Goal: Information Seeking & Learning: Learn about a topic

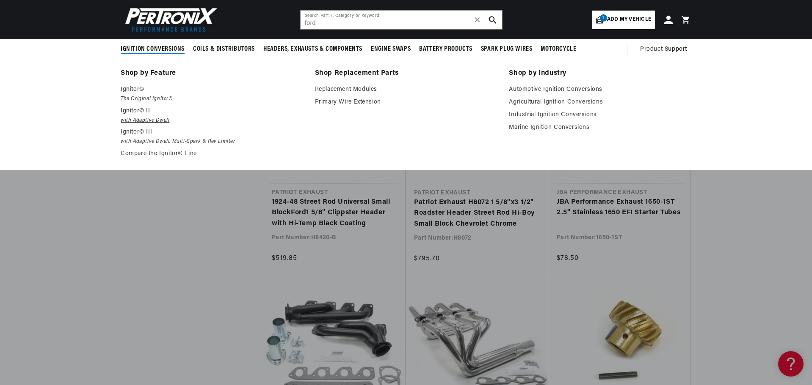
click at [133, 121] on em "with Adaptive Dwell" at bounding box center [212, 120] width 182 height 9
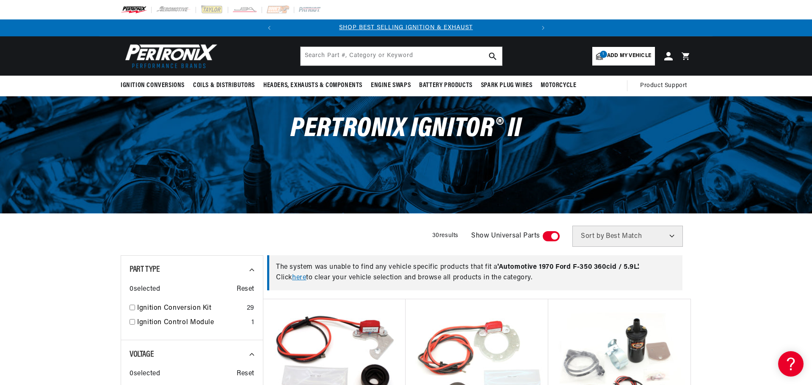
scroll to position [254, 0]
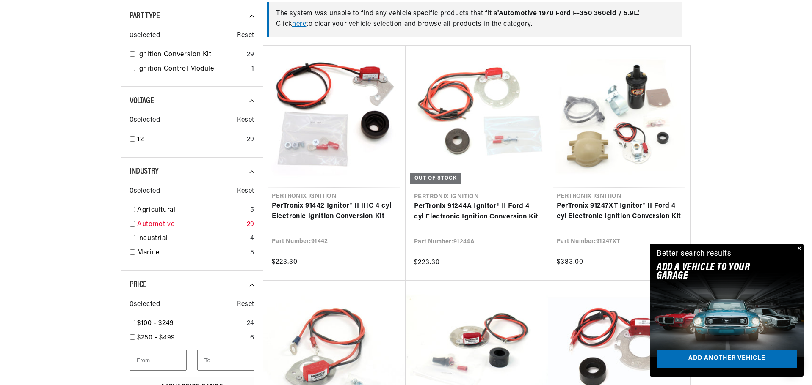
click at [131, 225] on input "checkbox" at bounding box center [132, 224] width 6 height 6
checkbox input "true"
click at [799, 248] on button "Close" at bounding box center [798, 249] width 10 height 10
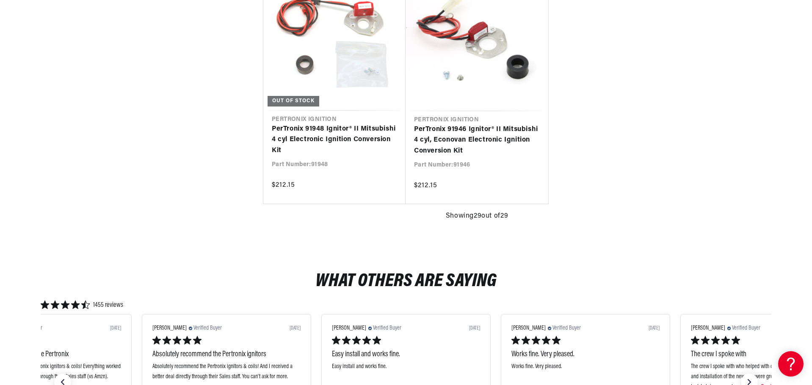
scroll to position [2496, 0]
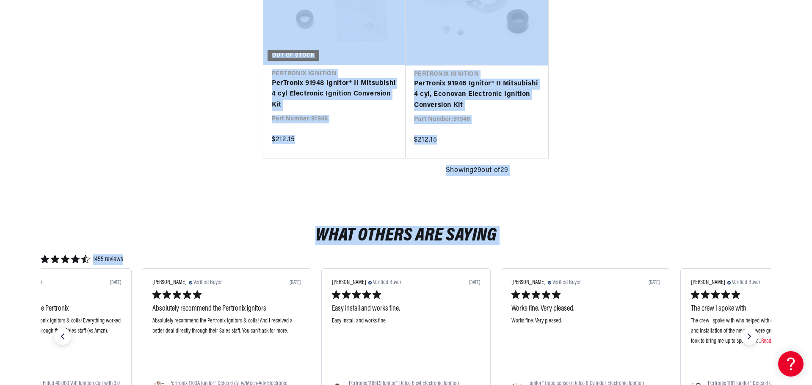
drag, startPoint x: 809, startPoint y: 257, endPoint x: 793, endPoint y: 43, distance: 214.7
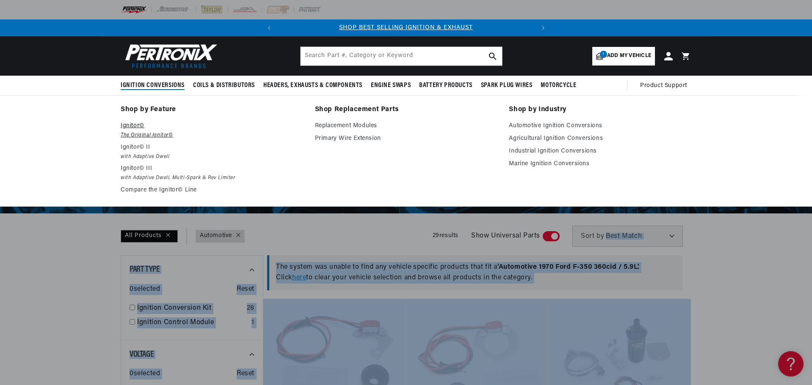
click at [151, 135] on em "The Original Ignitor©" at bounding box center [212, 135] width 182 height 9
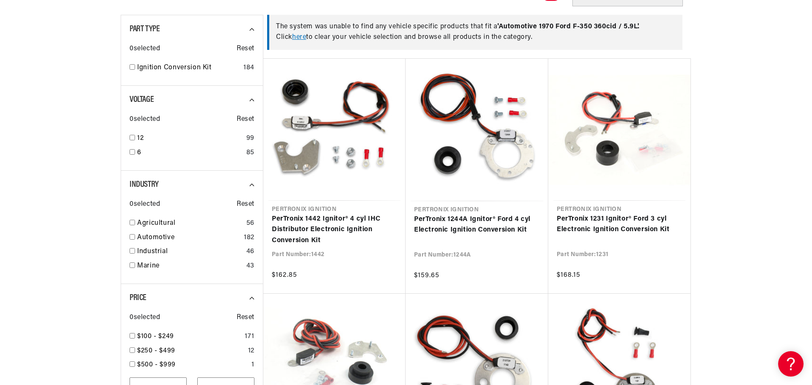
scroll to position [296, 0]
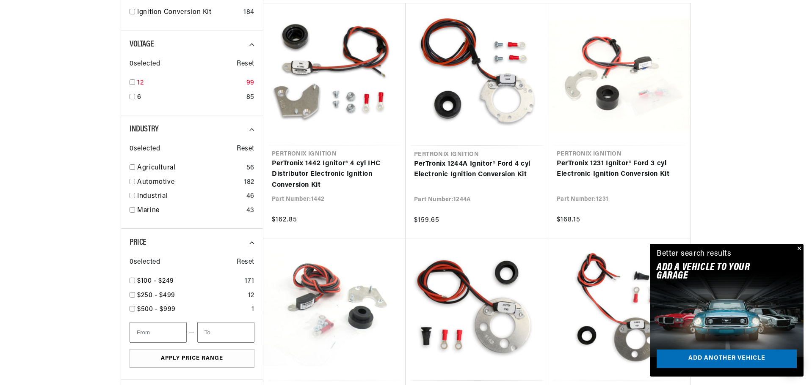
click at [131, 84] on input "checkbox" at bounding box center [132, 83] width 6 height 6
checkbox input "true"
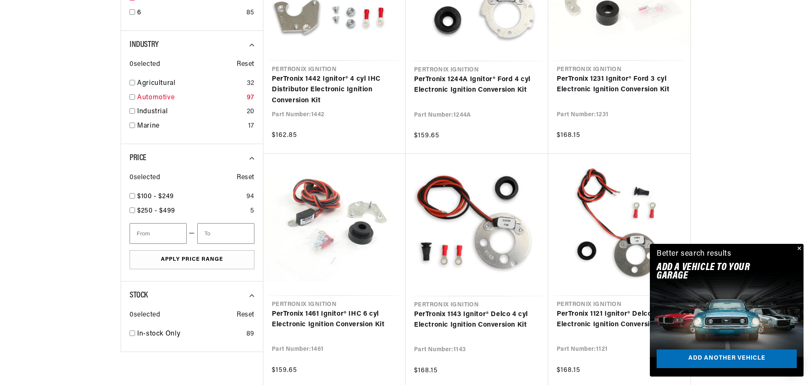
scroll to position [0, 256]
click at [132, 96] on input "checkbox" at bounding box center [132, 97] width 6 height 6
checkbox input "true"
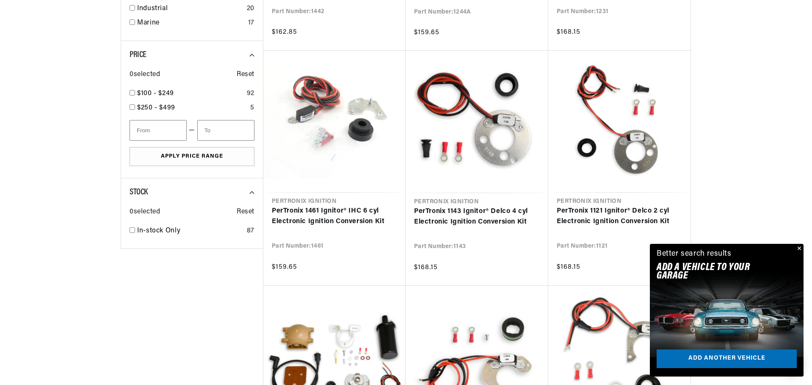
scroll to position [508, 0]
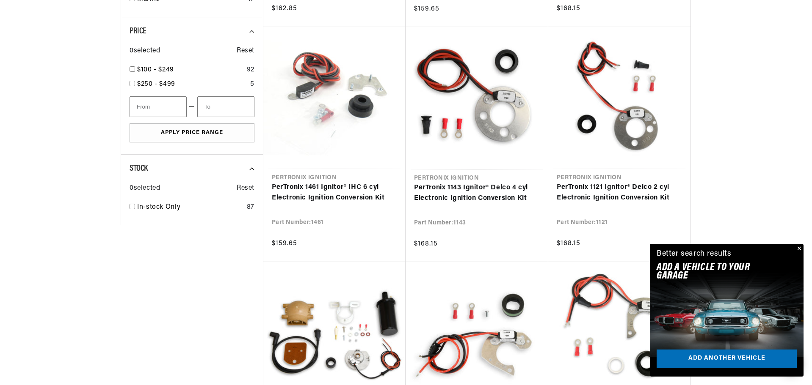
click at [797, 246] on button "Close" at bounding box center [798, 249] width 10 height 10
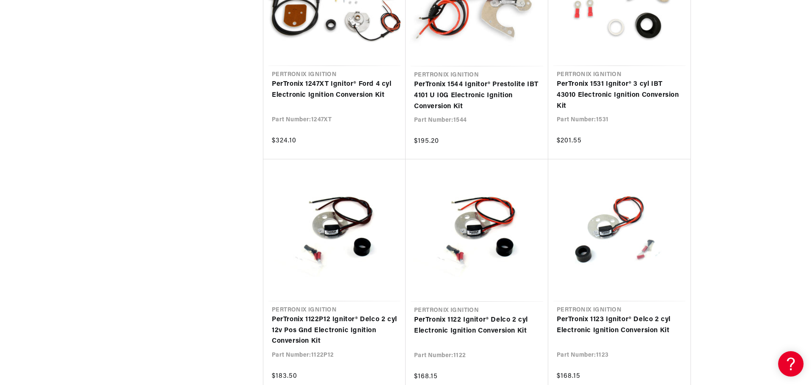
scroll to position [0, 256]
